Goal: Navigation & Orientation: Find specific page/section

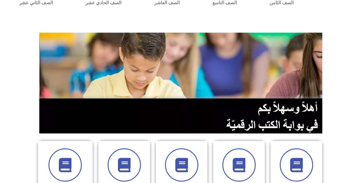
scroll to position [115, 0]
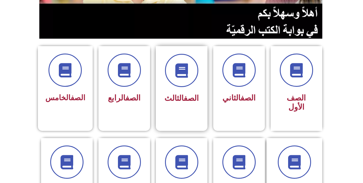
click at [201, 89] on div "الصف الثالث" at bounding box center [182, 84] width 52 height 76
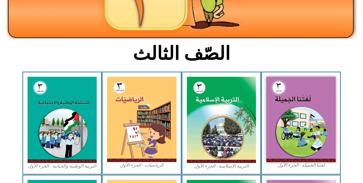
scroll to position [115, 0]
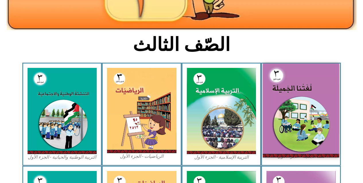
click at [281, 90] on img at bounding box center [301, 111] width 76 height 94
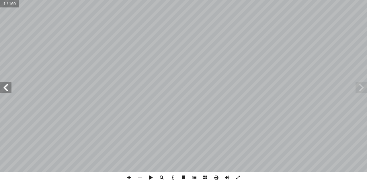
click at [7, 92] on span at bounding box center [5, 87] width 11 height 11
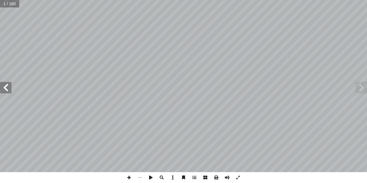
click at [7, 92] on span at bounding box center [5, 87] width 11 height 11
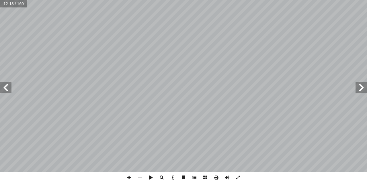
click at [7, 92] on span at bounding box center [5, 87] width 11 height 11
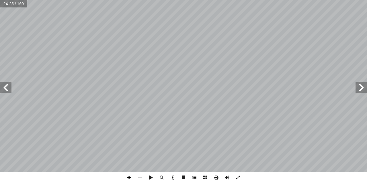
click at [125, 176] on span at bounding box center [129, 177] width 11 height 11
click at [143, 176] on span at bounding box center [139, 177] width 11 height 11
